Goal: Ask a question

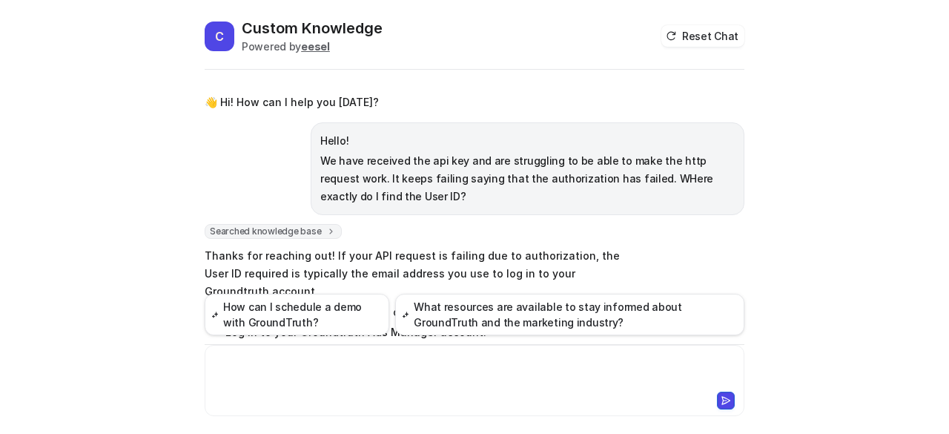
scroll to position [514, 0]
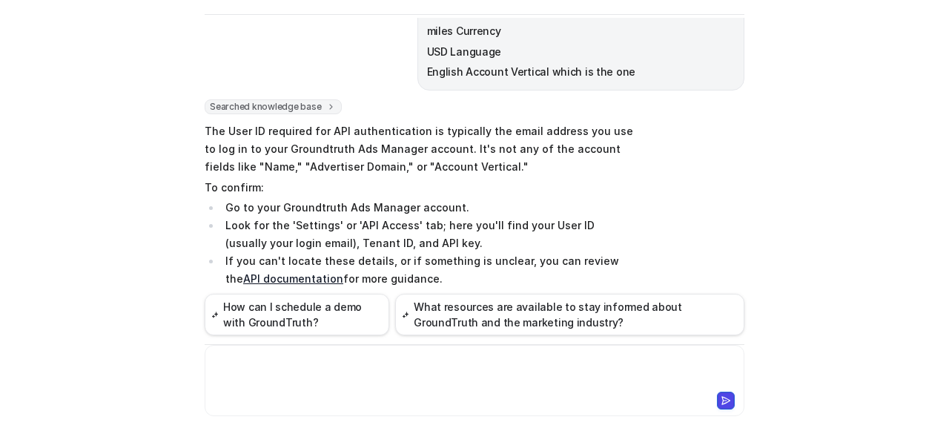
paste div
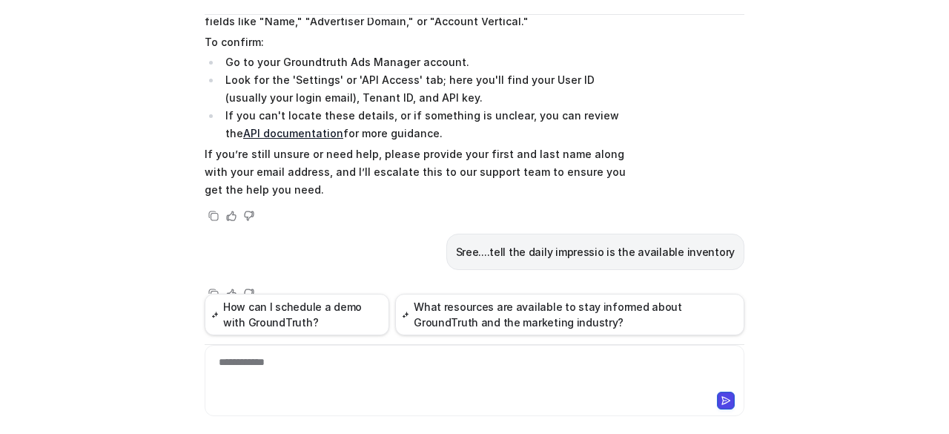
scroll to position [666, 0]
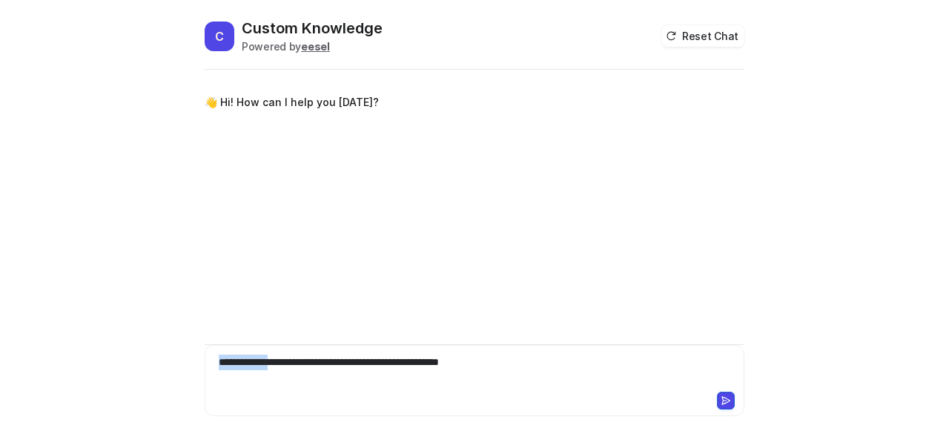
drag, startPoint x: 255, startPoint y: 362, endPoint x: 203, endPoint y: 368, distance: 52.2
click at [203, 368] on div "**********" at bounding box center [474, 226] width 563 height 416
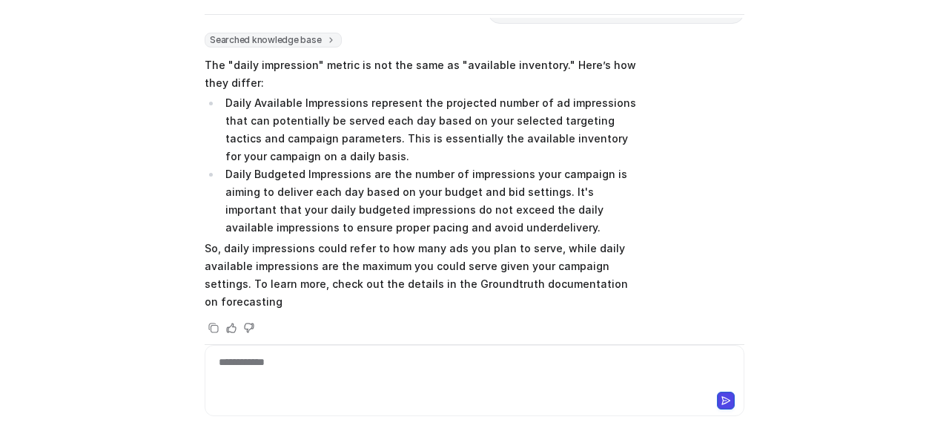
scroll to position [98, 0]
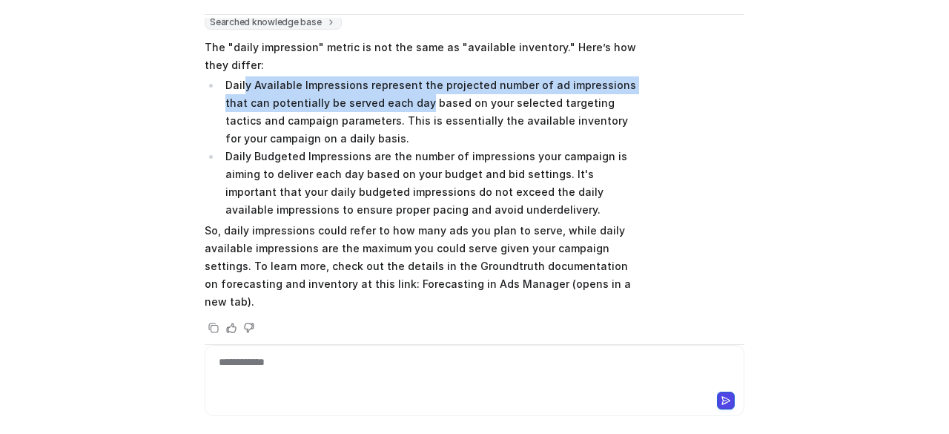
drag, startPoint x: 391, startPoint y: 102, endPoint x: 234, endPoint y: 90, distance: 156.9
click at [236, 90] on li "Daily Available Impressions represent the projected number of ad impressions th…" at bounding box center [429, 111] width 417 height 71
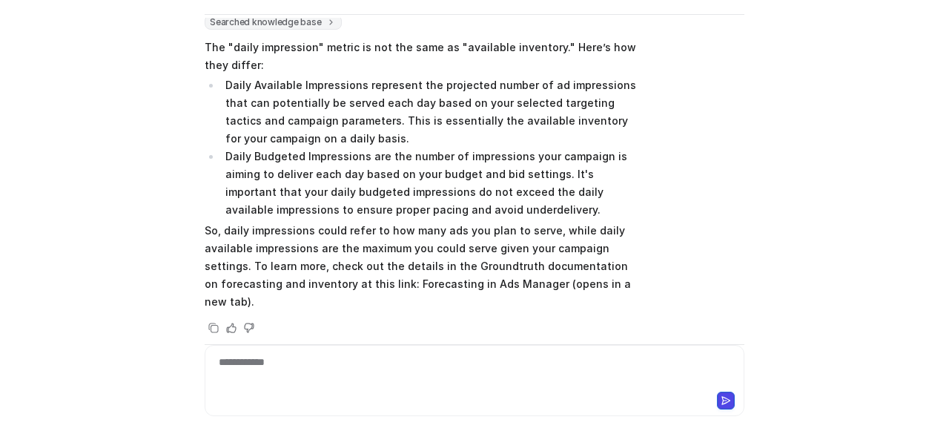
click at [230, 90] on li "Daily Available Impressions represent the projected number of ad impressions th…" at bounding box center [429, 111] width 417 height 71
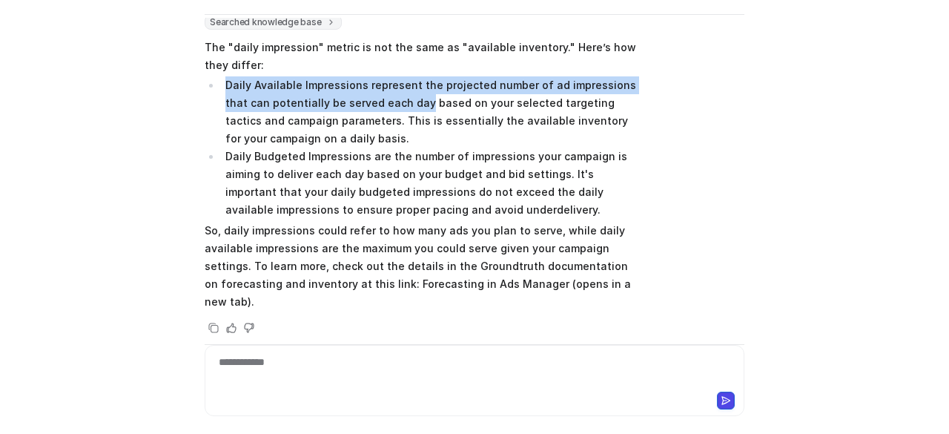
drag, startPoint x: 221, startPoint y: 84, endPoint x: 392, endPoint y: 105, distance: 172.5
click at [392, 105] on li "Daily Available Impressions represent the projected number of ad impressions th…" at bounding box center [429, 111] width 417 height 71
copy li "Daily Available Impressions represent the projected number of ad impressions th…"
